Goal: Information Seeking & Learning: Learn about a topic

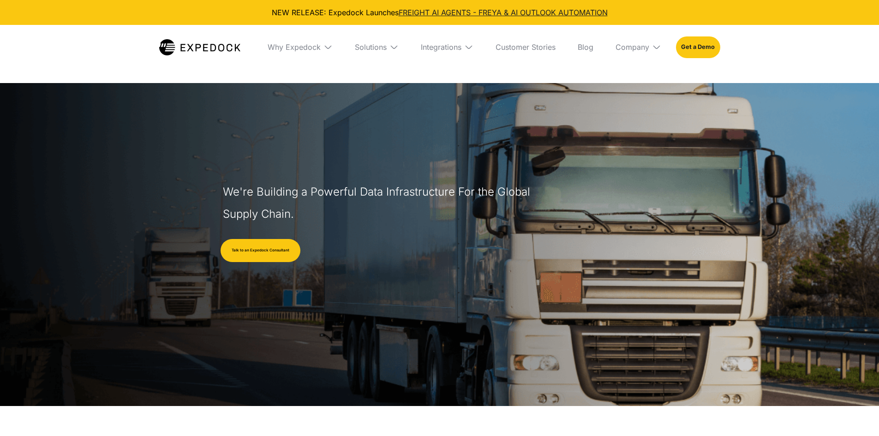
select select
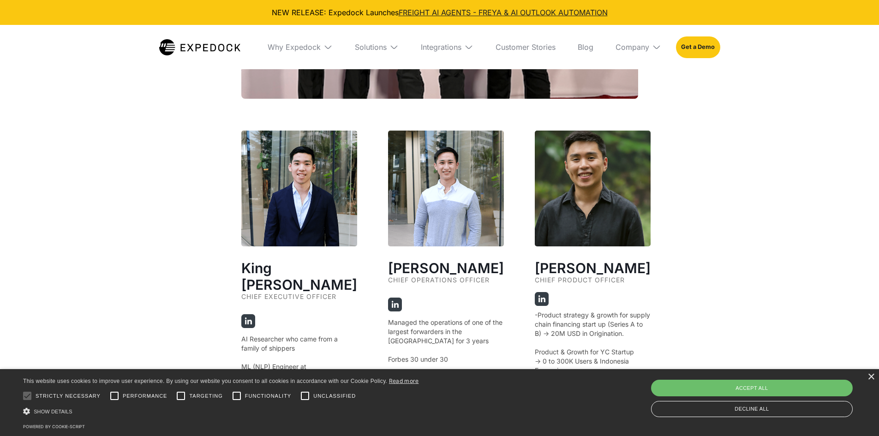
scroll to position [1662, 0]
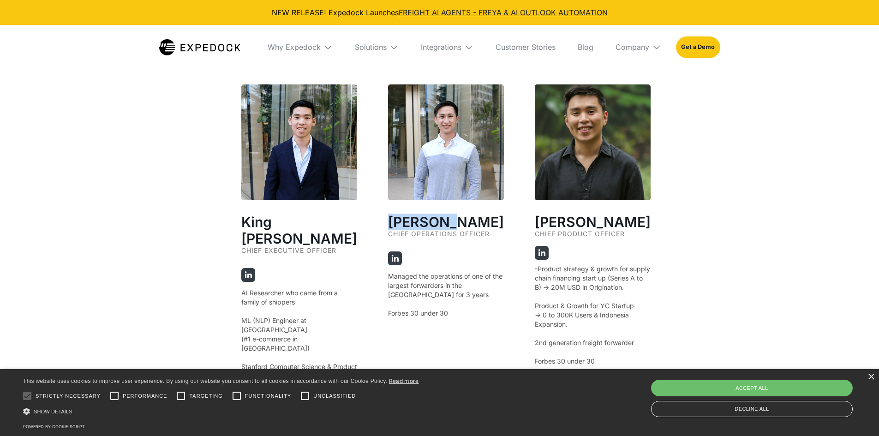
drag, startPoint x: 439, startPoint y: 213, endPoint x: 385, endPoint y: 213, distance: 54.0
click at [388, 214] on h3 "Jeff Tan" at bounding box center [446, 222] width 116 height 17
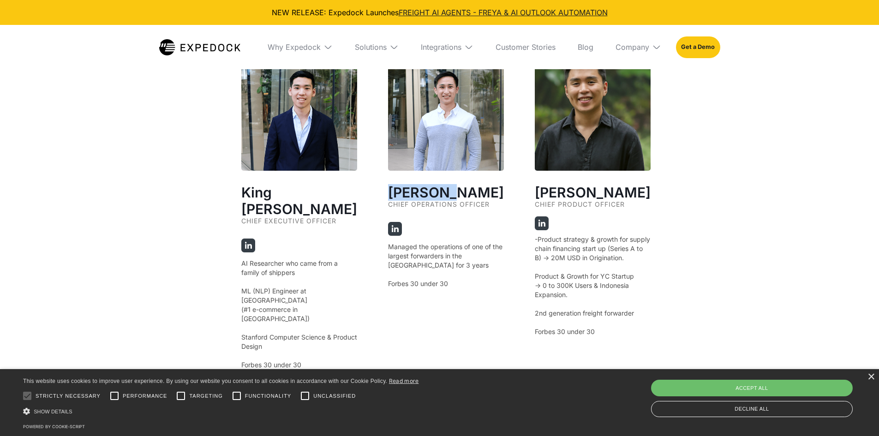
scroll to position [1708, 0]
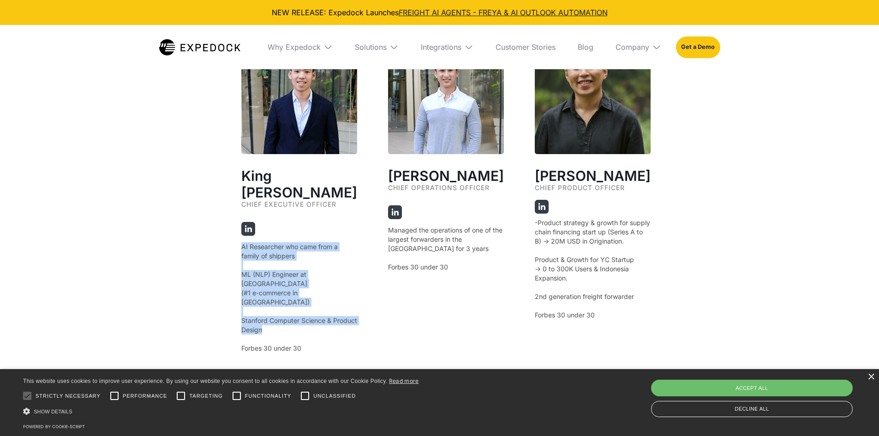
drag, startPoint x: 302, startPoint y: 289, endPoint x: 242, endPoint y: 226, distance: 87.5
click at [242, 242] on p "AI Researcher who came from a family of shippers ‍ ML (NLP) Engineer at Shopee …" at bounding box center [299, 297] width 116 height 111
click at [249, 242] on p "AI Researcher who came from a family of shippers ‍ ML (NLP) Engineer at Shopee …" at bounding box center [299, 297] width 116 height 111
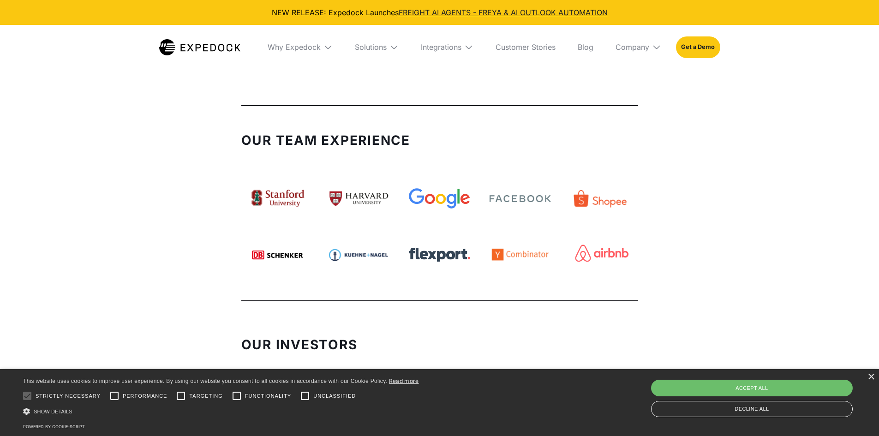
scroll to position [2123, 0]
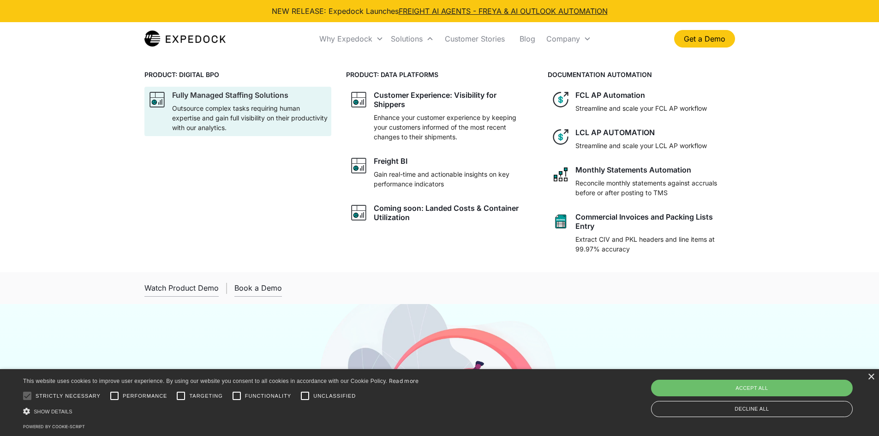
click at [272, 126] on p "Outsource complex tasks requiring human expertise and gain full visibility on t…" at bounding box center [250, 117] width 156 height 29
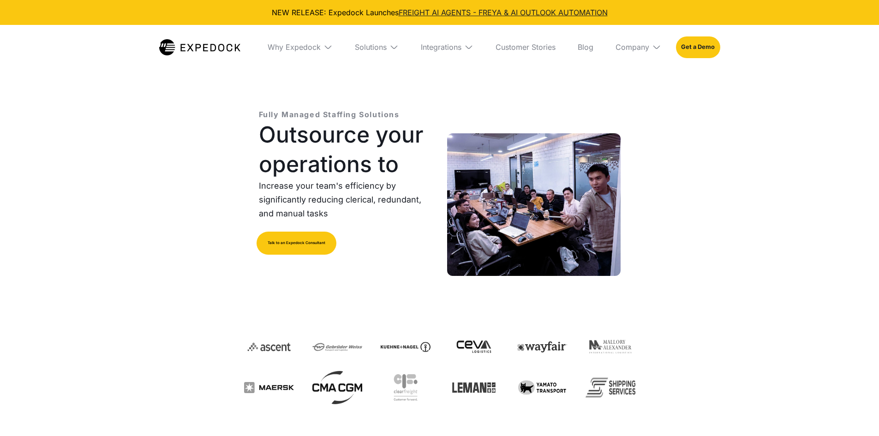
select select
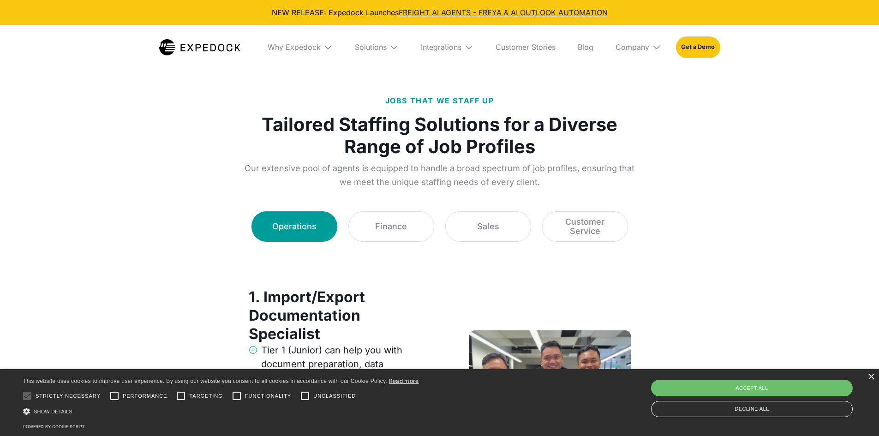
scroll to position [1200, 0]
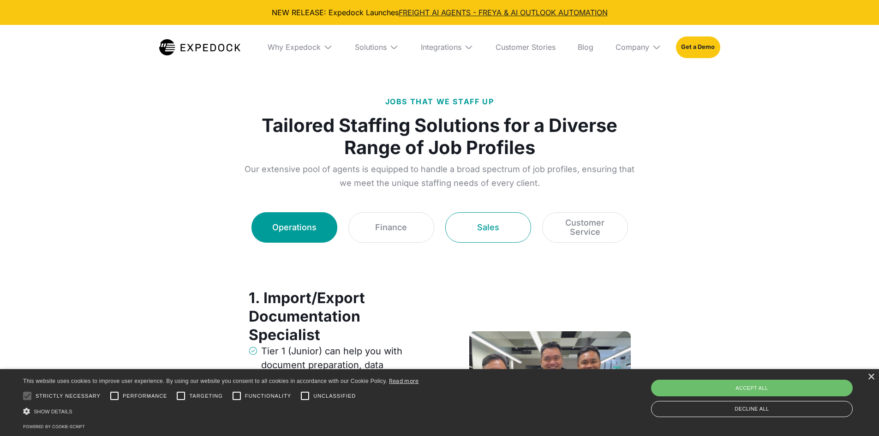
click at [511, 228] on link "Sales" at bounding box center [488, 227] width 86 height 30
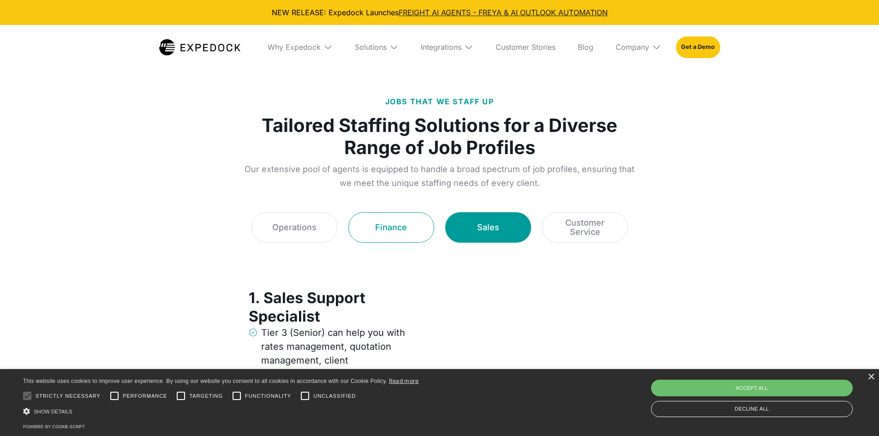
click at [428, 233] on link "Finance" at bounding box center [391, 227] width 86 height 30
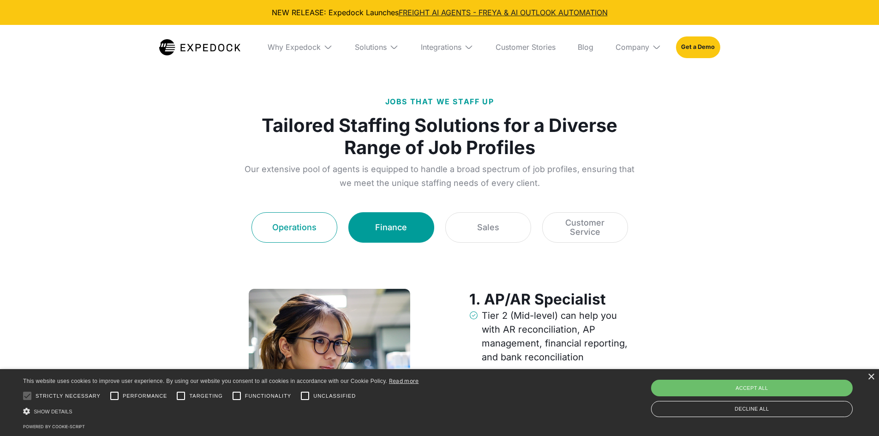
click at [307, 226] on div "Operations" at bounding box center [294, 227] width 44 height 9
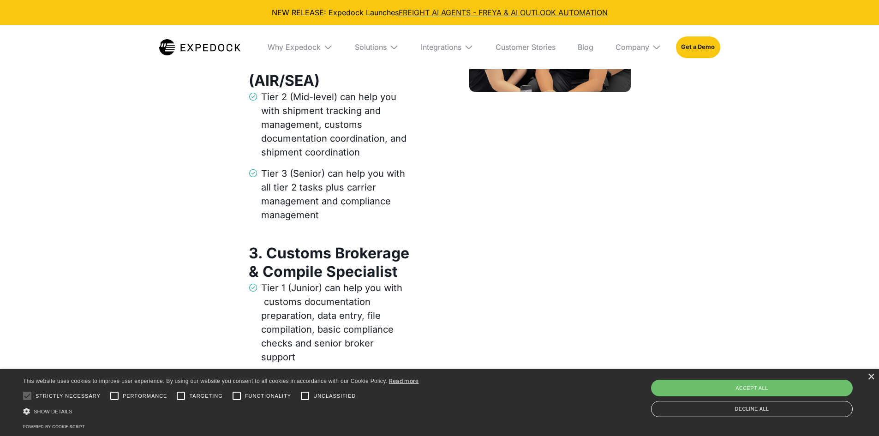
scroll to position [1615, 0]
